Goal: Transaction & Acquisition: Purchase product/service

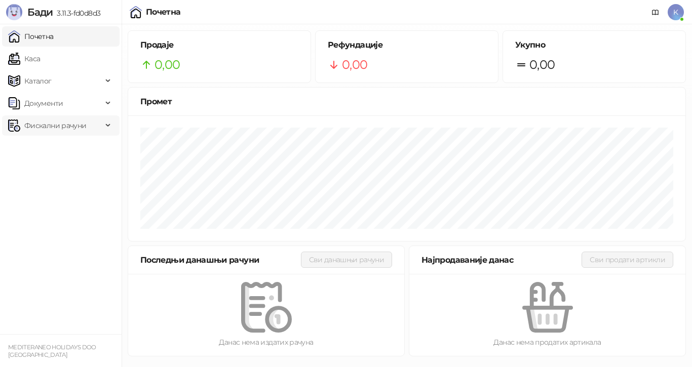
click at [46, 125] on span "Фискални рачуни" at bounding box center [55, 126] width 62 height 20
click at [49, 147] on link "Издати рачуни" at bounding box center [46, 148] width 68 height 20
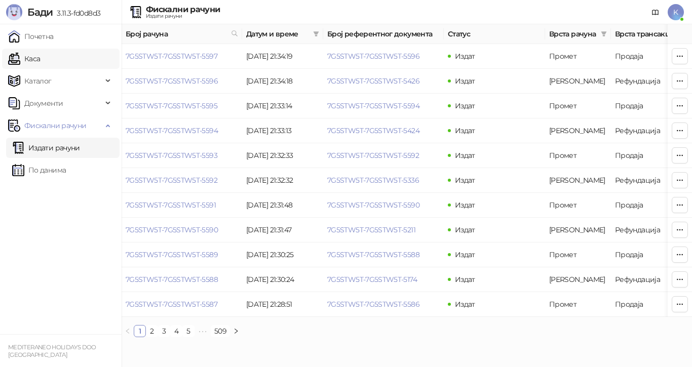
click at [32, 60] on link "Каса" at bounding box center [24, 59] width 32 height 20
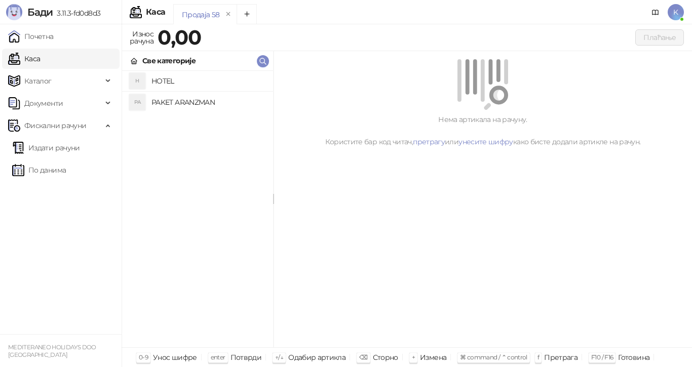
click at [200, 101] on h4 "PAKET ARANZMAN" at bounding box center [209, 102] width 114 height 16
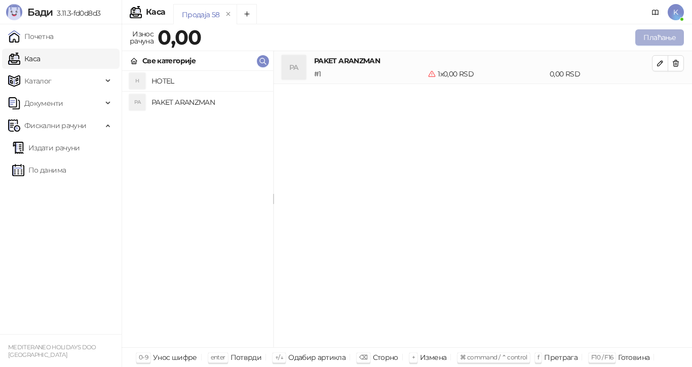
click at [659, 34] on button "Плаћање" at bounding box center [660, 37] width 49 height 16
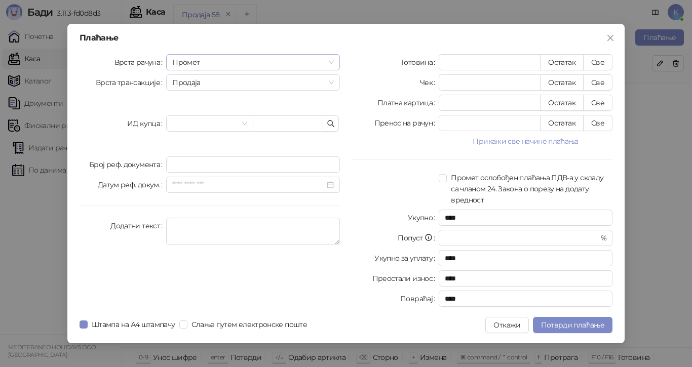
click at [306, 64] on span "Промет" at bounding box center [253, 62] width 162 height 15
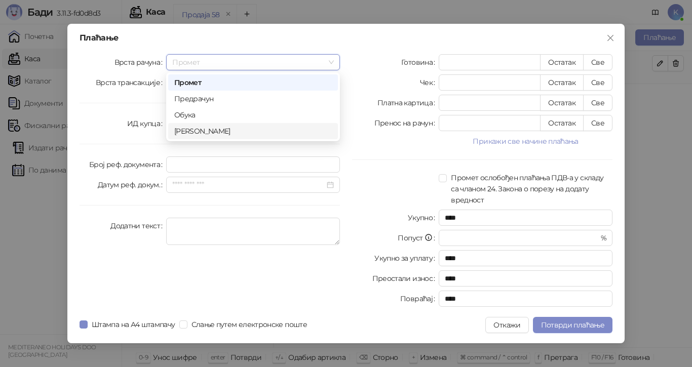
click at [197, 135] on div "[PERSON_NAME]" at bounding box center [253, 131] width 158 height 11
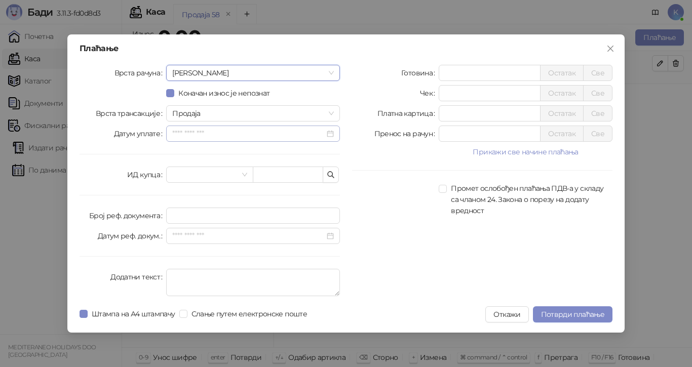
click at [332, 132] on div at bounding box center [253, 133] width 162 height 11
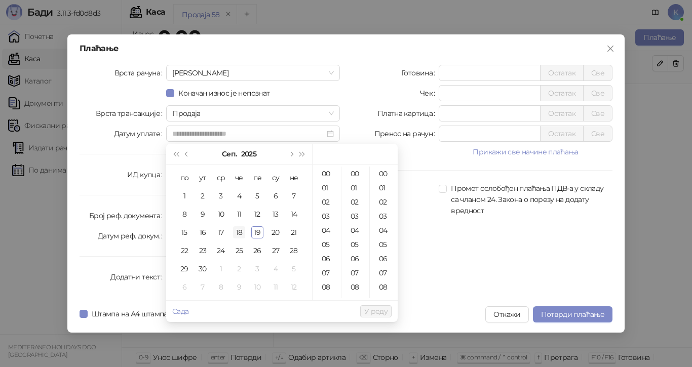
click at [237, 232] on div "18" at bounding box center [239, 233] width 12 height 12
type input "**********"
click at [378, 309] on span "У реду" at bounding box center [375, 311] width 23 height 9
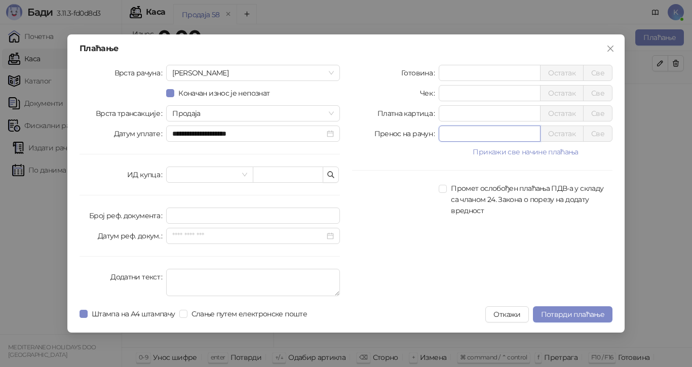
click at [475, 133] on input "*" at bounding box center [489, 133] width 101 height 15
type input "******"
click at [564, 313] on span "Потврди плаћање" at bounding box center [572, 314] width 63 height 9
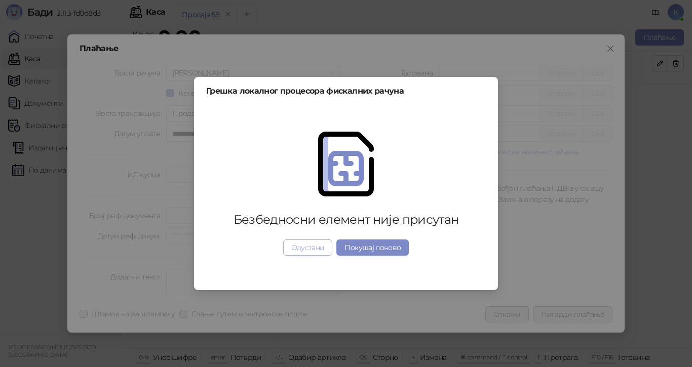
click at [311, 250] on button "Одустани" at bounding box center [308, 248] width 50 height 16
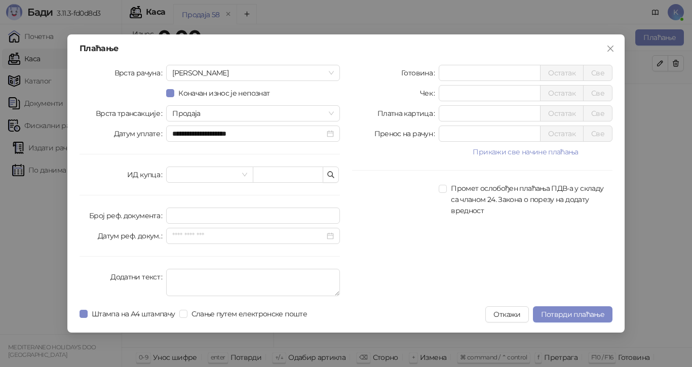
click at [433, 244] on div "Готовина * Остатак Све Чек * Остатак Све Платна картица * Остатак Све Пренос на…" at bounding box center [482, 183] width 273 height 236
click at [507, 317] on button "Откажи" at bounding box center [506, 315] width 43 height 16
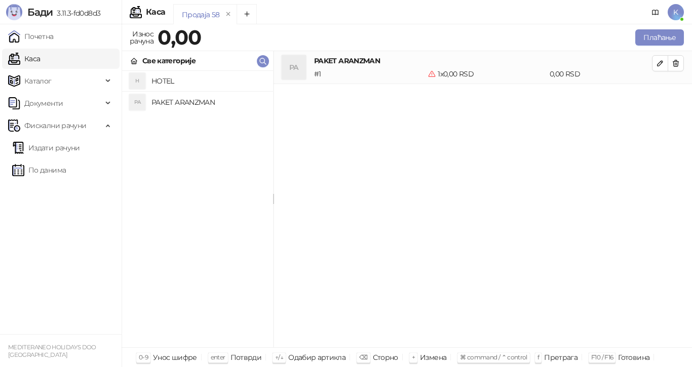
drag, startPoint x: 499, startPoint y: 203, endPoint x: 490, endPoint y: 197, distance: 10.5
click at [499, 203] on div "PA PAKET ARANZMAN # 1 1 x 0,00 RSD 0,00 RSD" at bounding box center [483, 199] width 419 height 297
